Goal: Transaction & Acquisition: Purchase product/service

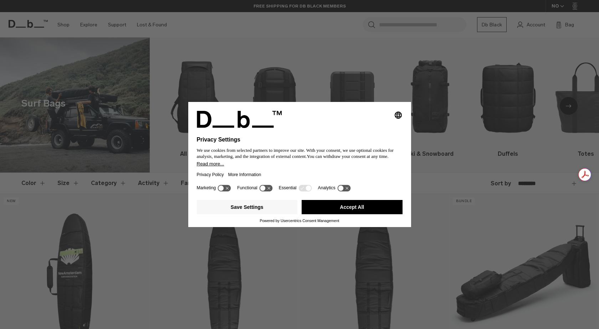
click at [376, 207] on button "Accept All" at bounding box center [351, 207] width 101 height 14
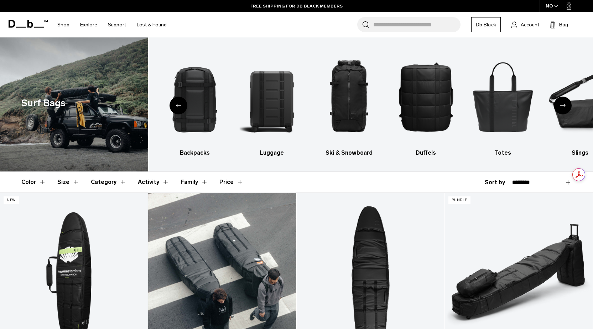
click at [275, 205] on link "Surf Pro Coffin 6'6 - 3-4 Boards" at bounding box center [222, 275] width 148 height 164
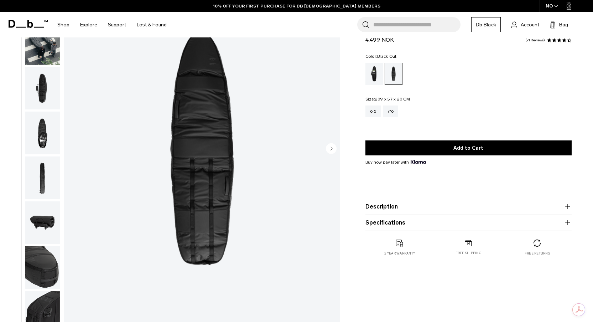
click at [42, 185] on img "button" at bounding box center [42, 177] width 35 height 43
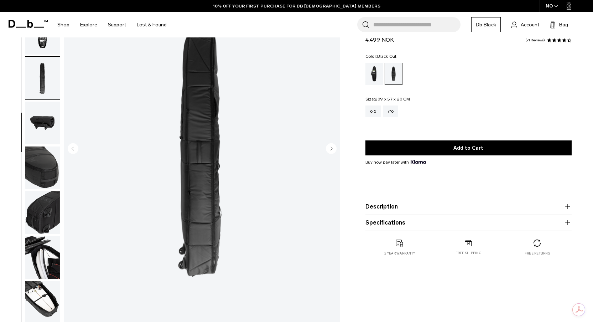
scroll to position [102, 0]
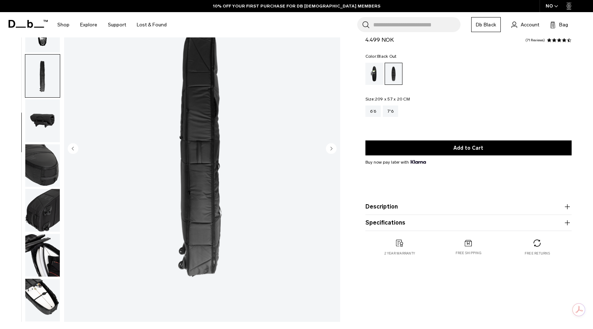
click at [45, 217] on img "button" at bounding box center [42, 210] width 35 height 43
